Goal: Navigation & Orientation: Find specific page/section

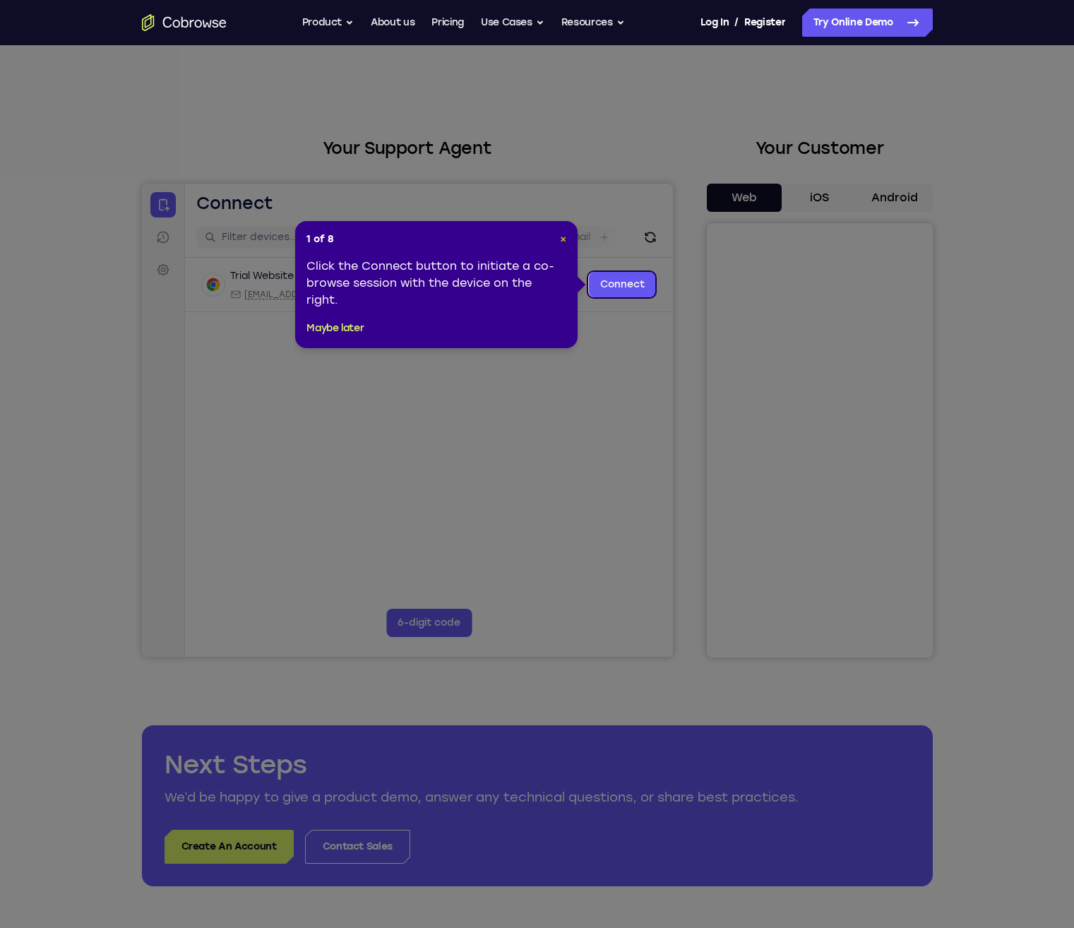
click at [564, 239] on span "×" at bounding box center [563, 239] width 6 height 12
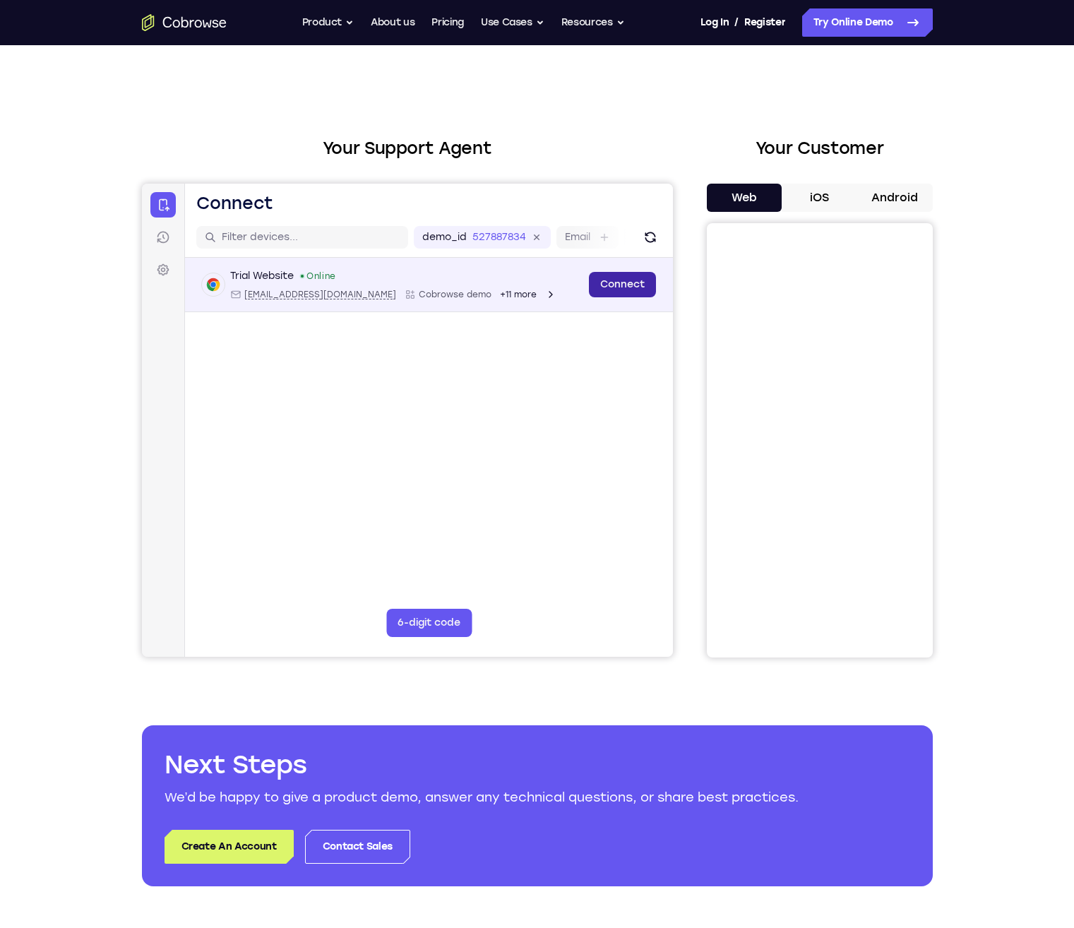
click at [633, 287] on link "Connect" at bounding box center [621, 284] width 67 height 25
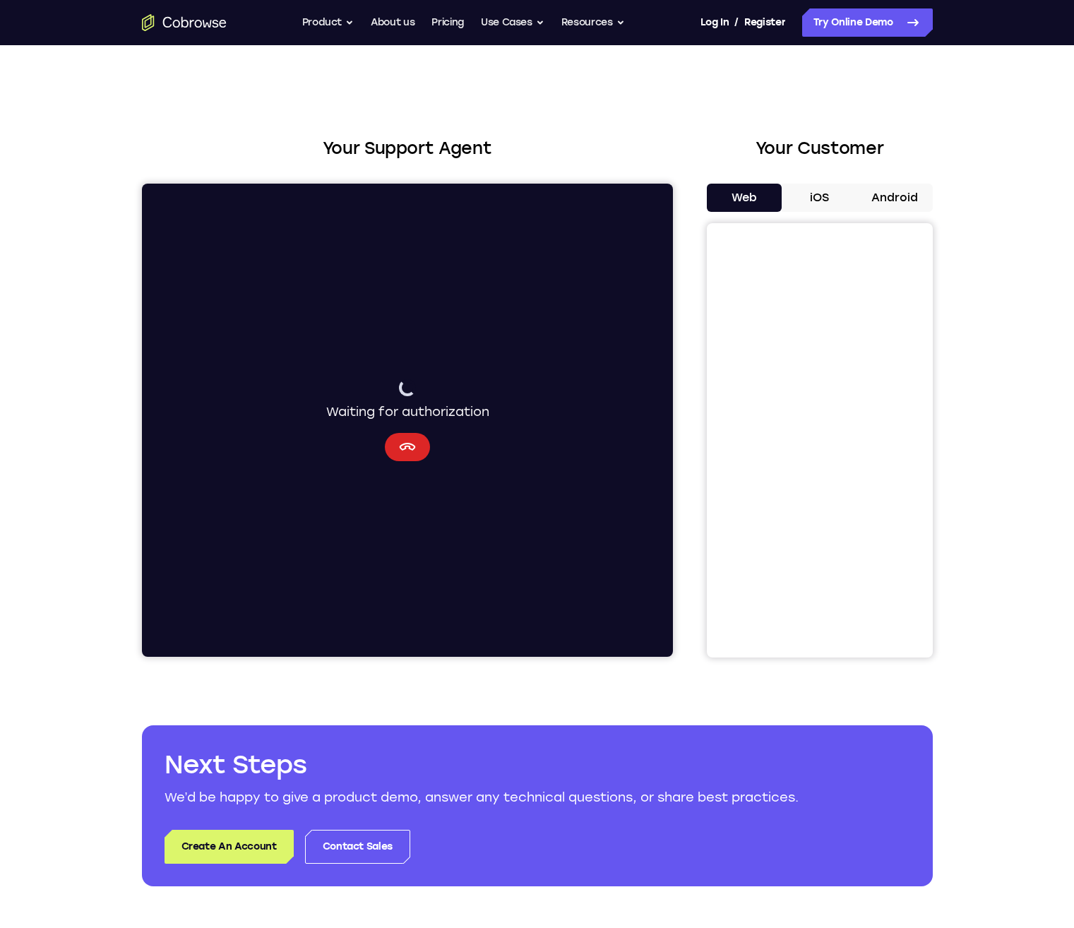
click at [405, 449] on icon "Cancel" at bounding box center [406, 447] width 17 height 17
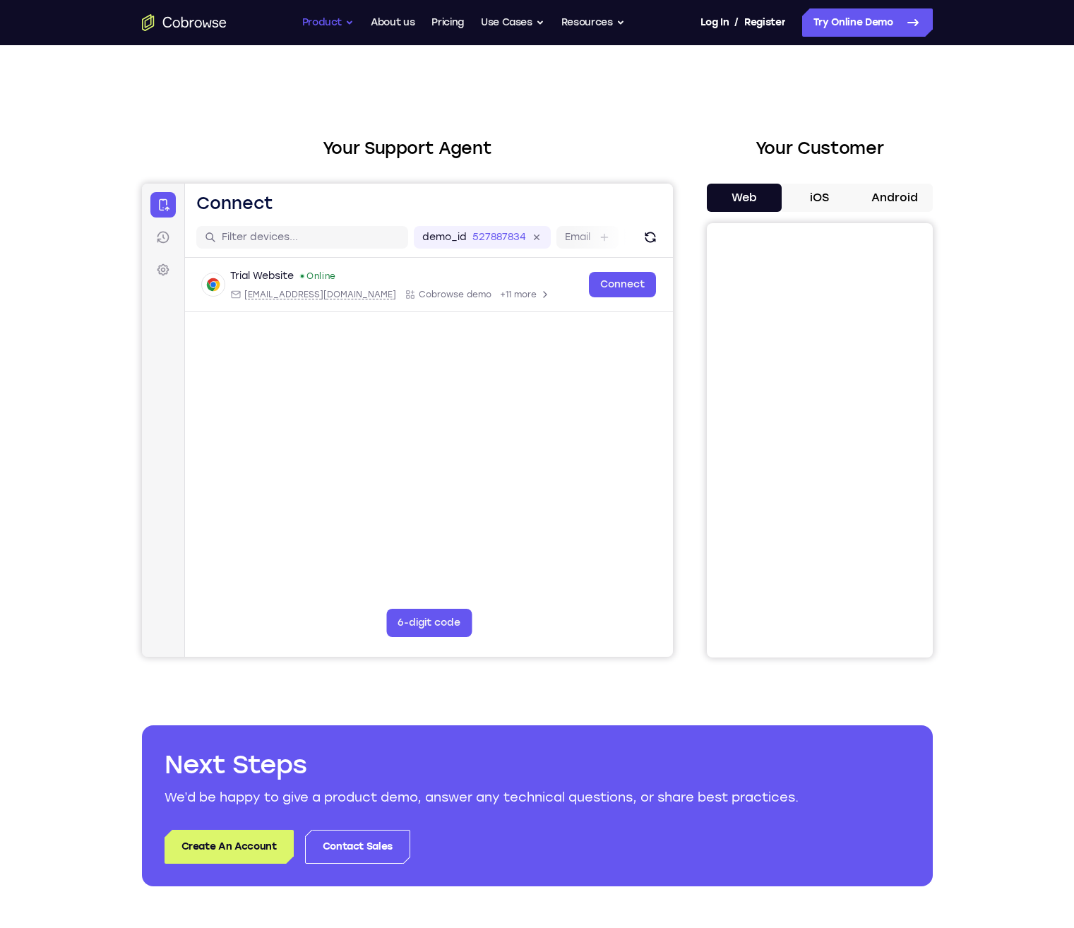
click at [351, 24] on button "Product" at bounding box center [328, 22] width 52 height 28
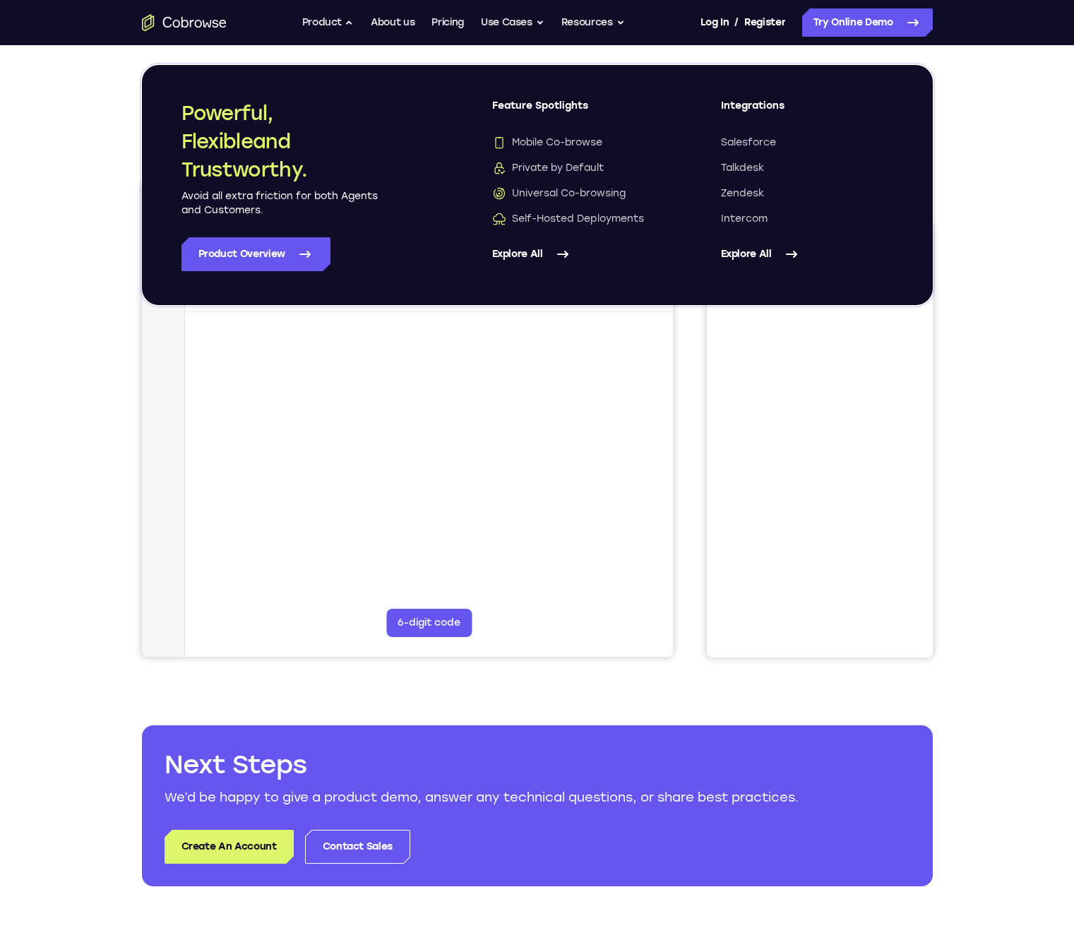
click at [202, 18] on icon "Go to the home page" at bounding box center [184, 22] width 85 height 17
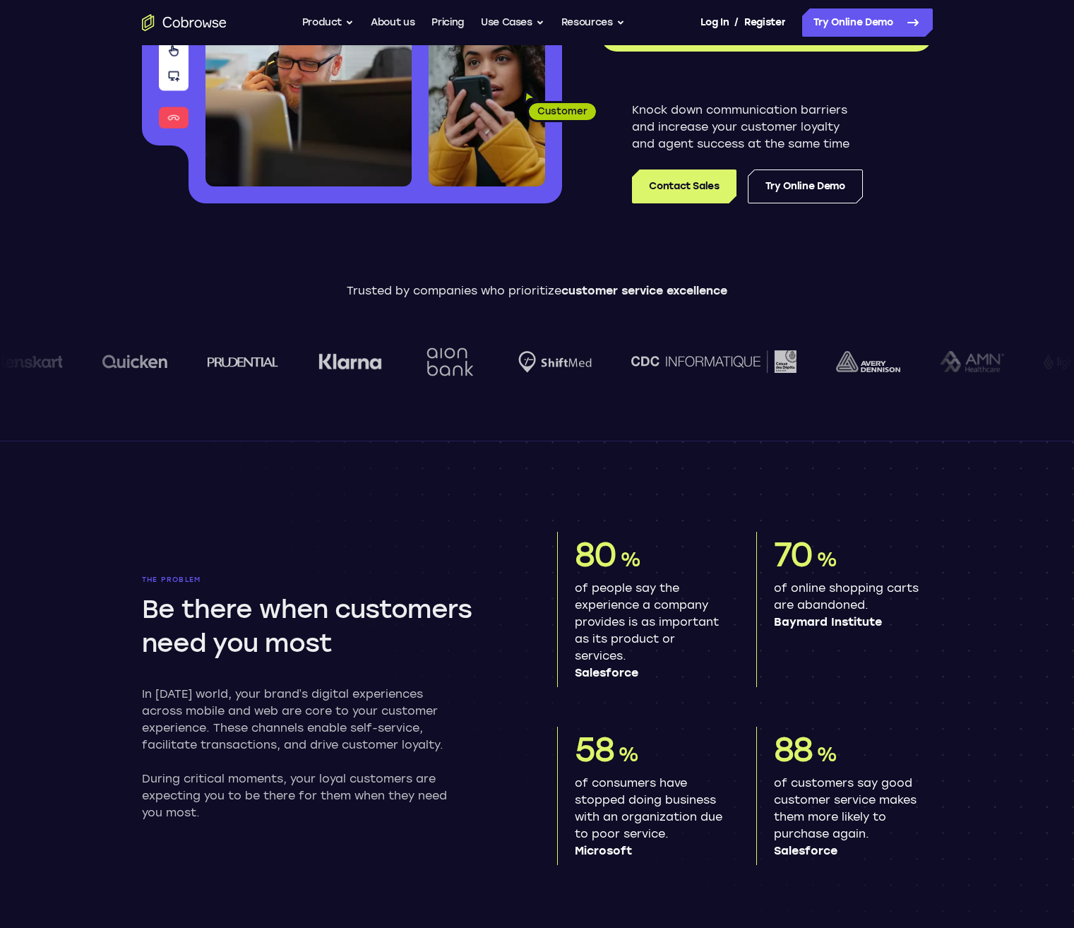
scroll to position [368, 0]
